Goal: Download file/media

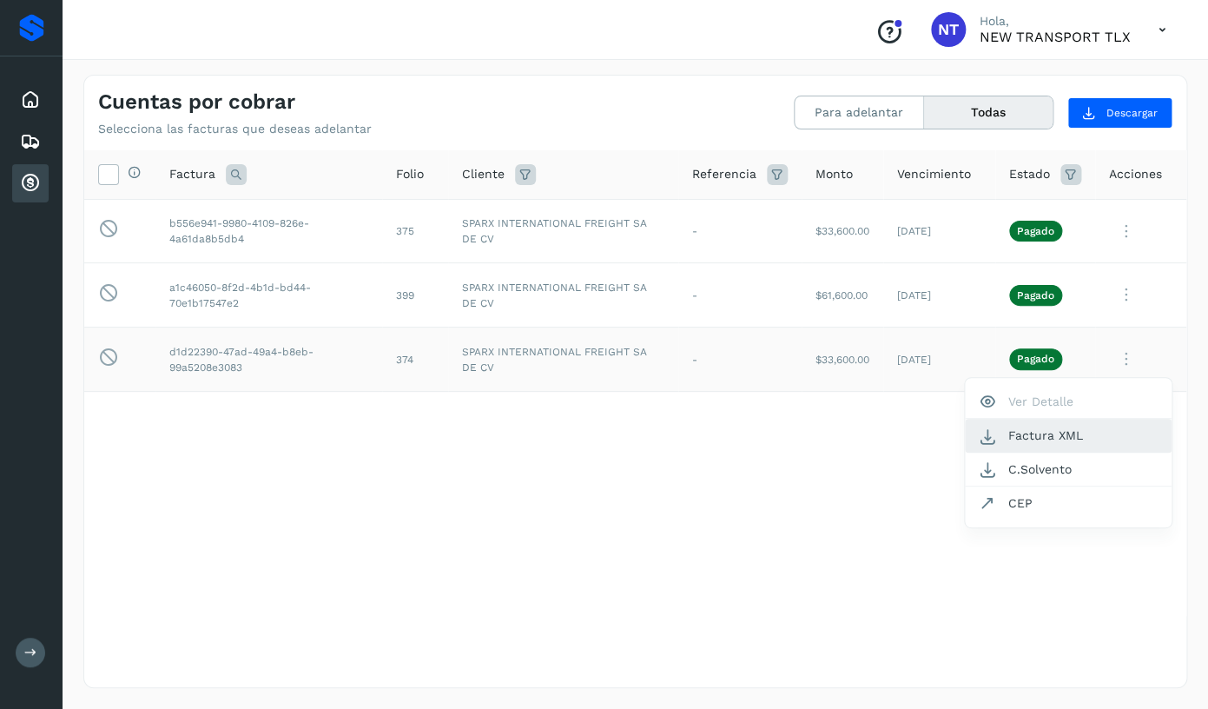
click at [976, 438] on button "Factura XML" at bounding box center [1068, 435] width 207 height 33
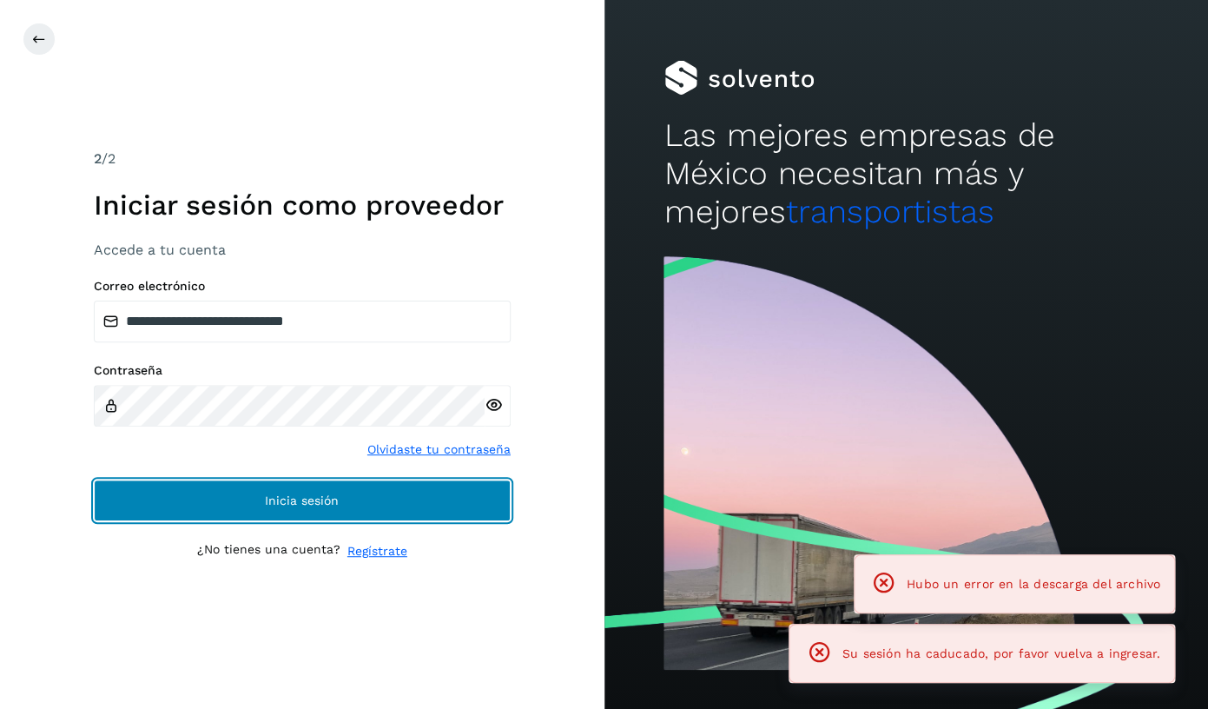
click at [351, 499] on button "Inicia sesión" at bounding box center [302, 500] width 417 height 42
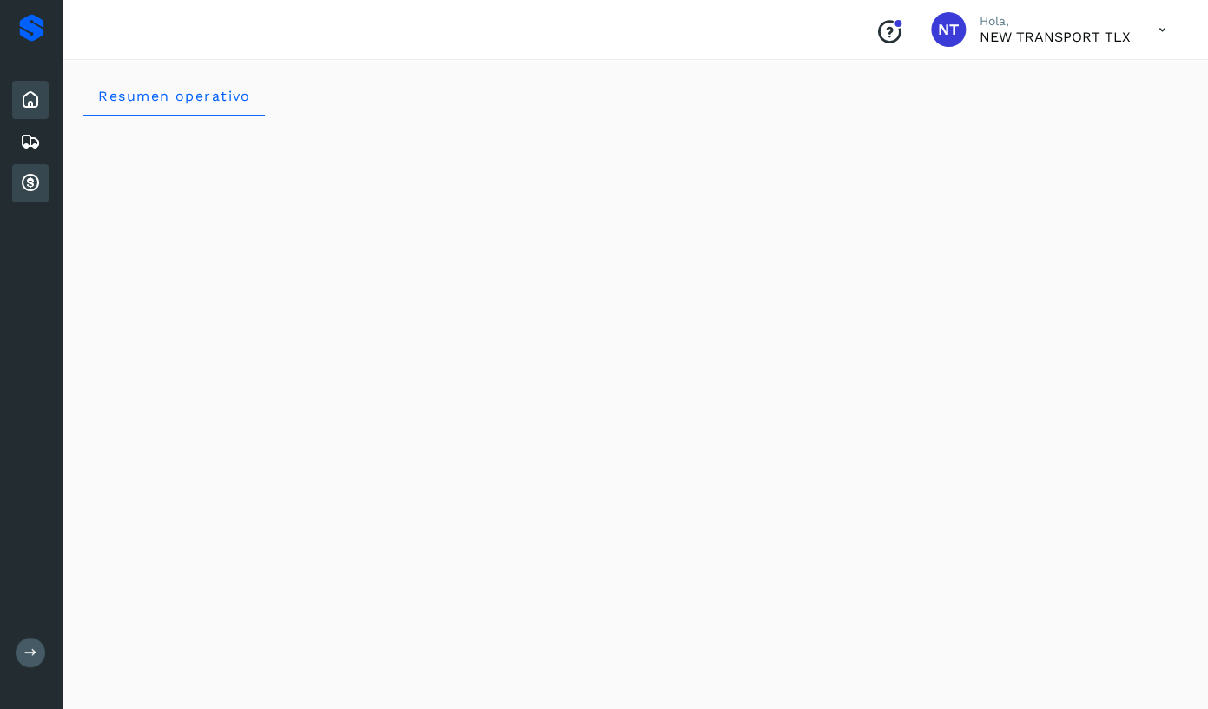
click at [30, 183] on icon at bounding box center [30, 183] width 21 height 21
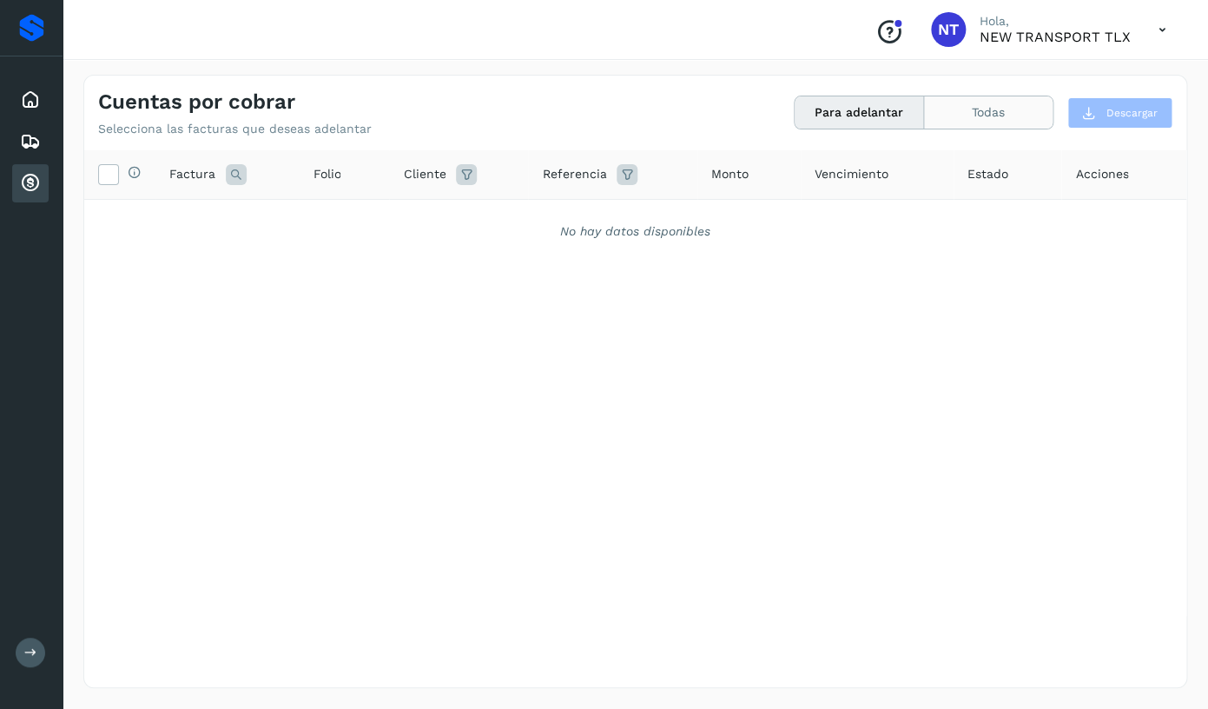
click at [1019, 109] on button "Todas" at bounding box center [988, 112] width 129 height 32
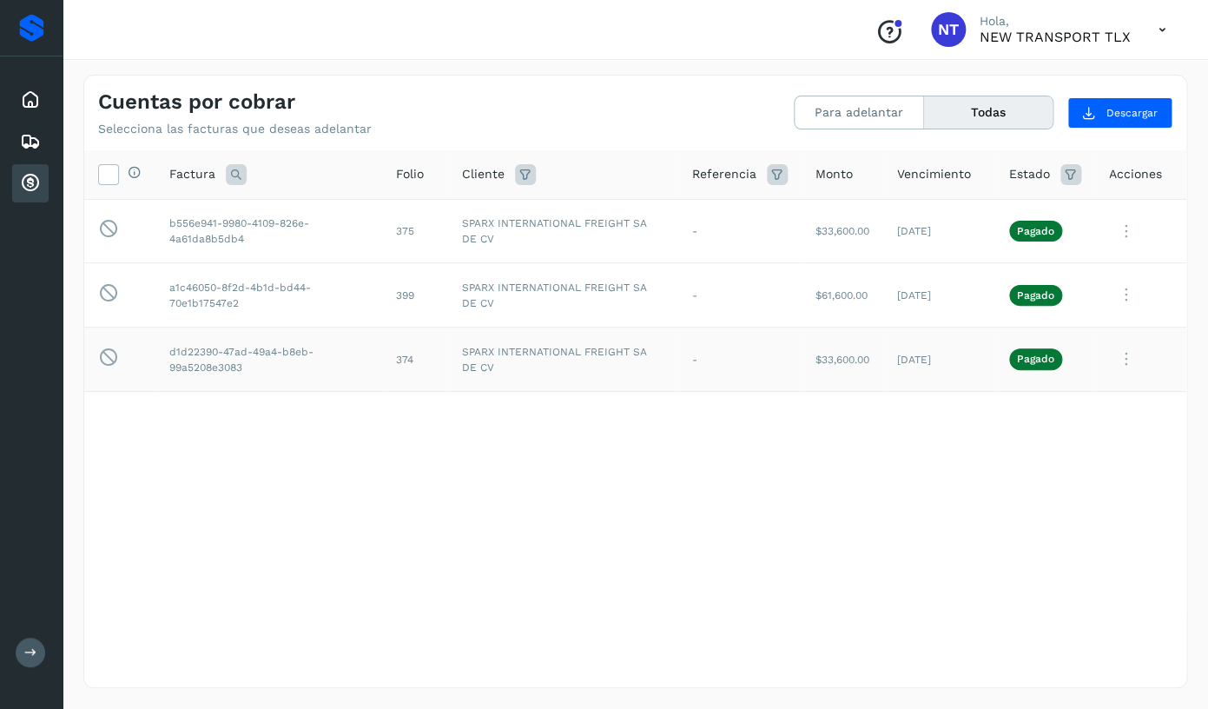
click at [1125, 358] on icon at bounding box center [1126, 359] width 35 height 36
click at [1072, 434] on button "Factura XML" at bounding box center [1068, 435] width 207 height 33
click at [1130, 360] on icon at bounding box center [1126, 359] width 35 height 36
click at [1095, 479] on button "C.Solvento" at bounding box center [1068, 470] width 207 height 34
click at [1117, 288] on icon at bounding box center [1126, 295] width 35 height 36
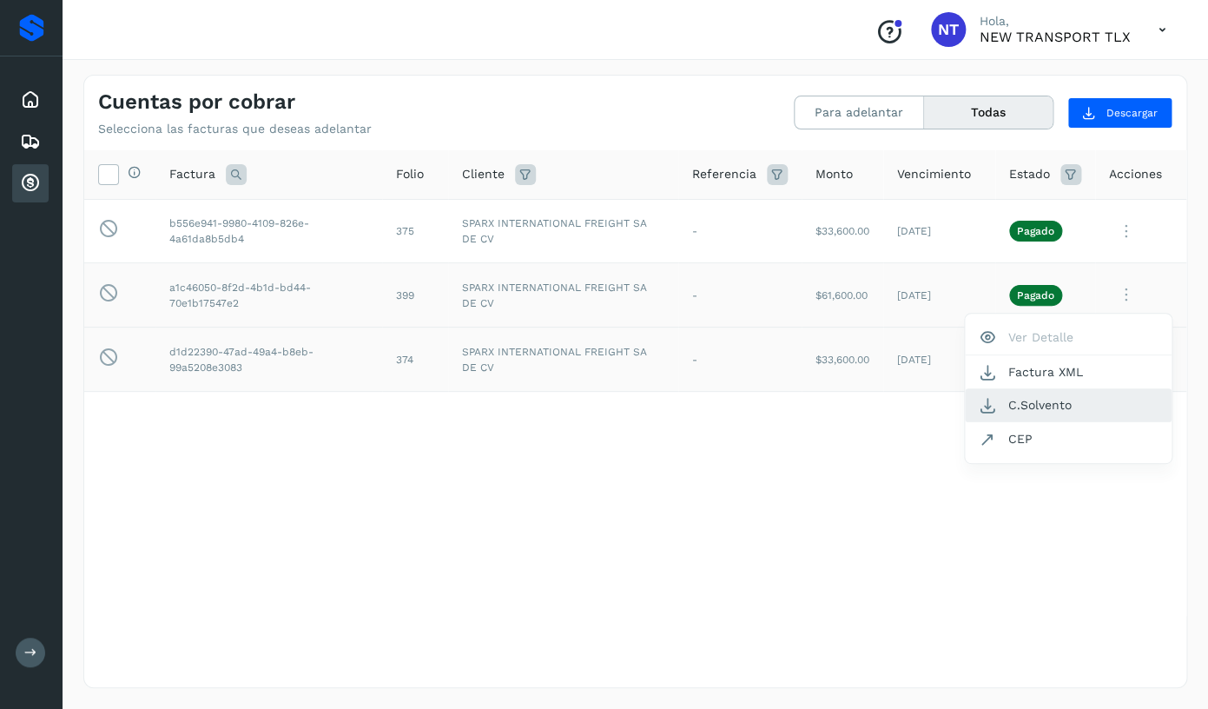
click at [1071, 406] on button "C.Solvento" at bounding box center [1068, 405] width 207 height 34
click at [1115, 228] on icon at bounding box center [1126, 232] width 35 height 36
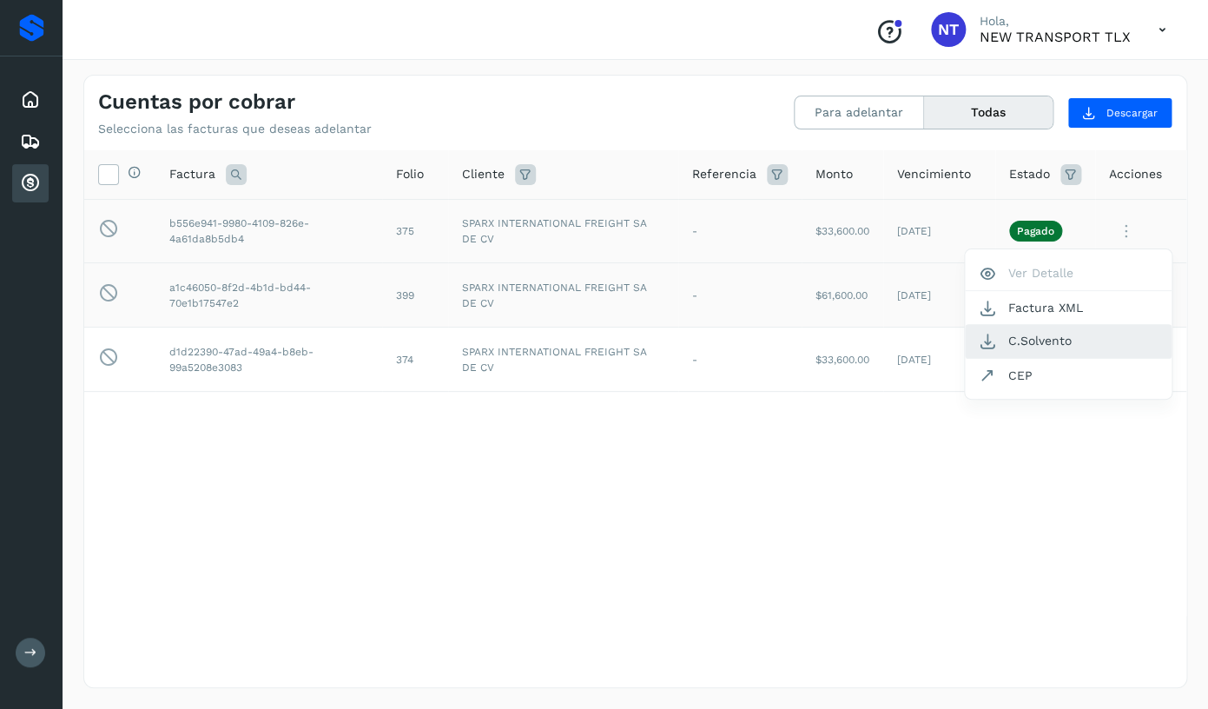
click at [1040, 339] on button "C.Solvento" at bounding box center [1068, 341] width 207 height 34
